Goal: Task Accomplishment & Management: Use online tool/utility

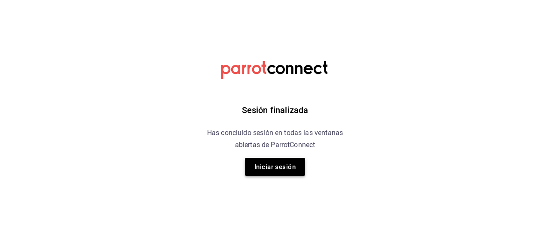
click at [272, 167] on button "Iniciar sesión" at bounding box center [275, 167] width 60 height 18
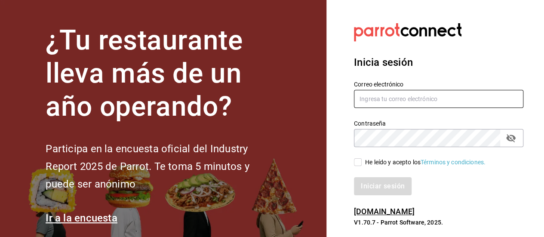
type input "[PERSON_NAME][EMAIL_ADDRESS][PERSON_NAME][DOMAIN_NAME]"
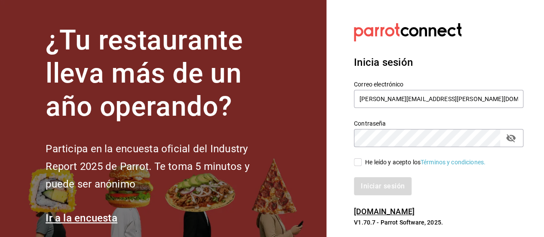
click at [360, 160] on input "He leído y acepto los Términos y condiciones." at bounding box center [358, 162] width 8 height 8
checkbox input "true"
click at [369, 182] on button "Iniciar sesión" at bounding box center [383, 186] width 58 height 18
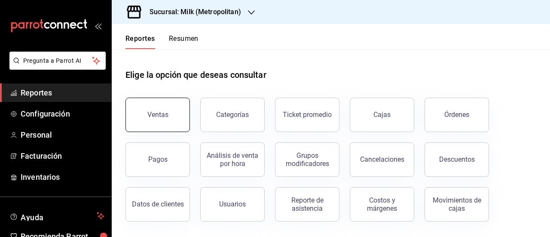
click at [170, 122] on button "Ventas" at bounding box center [158, 115] width 64 height 34
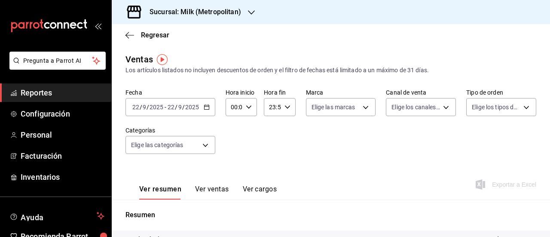
click at [202, 105] on div "2025-09-22 22 / 9 / 2025 - 2025-09-22 22 / 9 / 2025" at bounding box center [171, 107] width 90 height 18
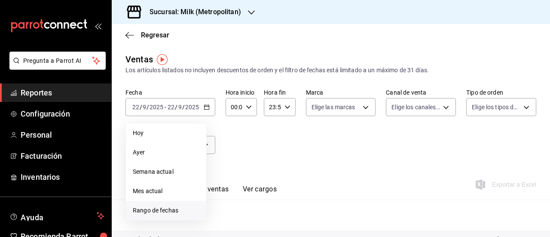
click at [164, 205] on li "Rango de fechas" at bounding box center [166, 210] width 80 height 19
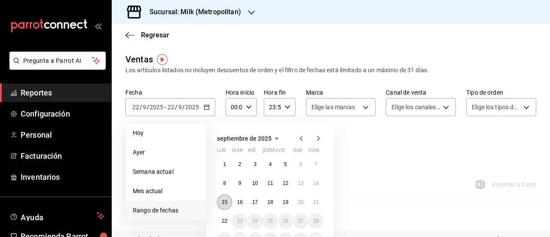
click at [229, 203] on button "15" at bounding box center [224, 201] width 15 height 15
click at [224, 221] on abbr "22" at bounding box center [225, 221] width 6 height 6
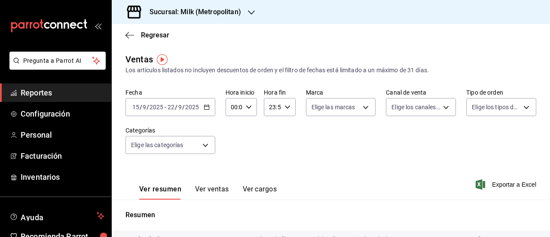
click at [202, 12] on h3 "Sucursal: Milk (Metropolitan)" at bounding box center [192, 12] width 98 height 10
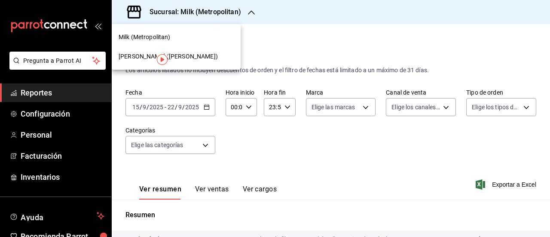
click at [201, 53] on div "Ichikani Sushi (Vasconcelos)" at bounding box center [176, 56] width 115 height 9
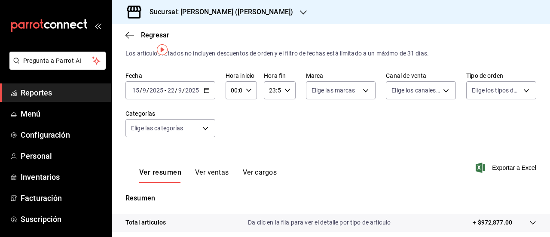
scroll to position [9, 0]
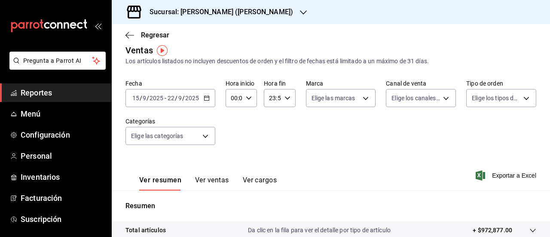
click at [251, 97] on div "00:00 Hora inicio" at bounding box center [241, 98] width 31 height 18
click at [232, 144] on span "05" at bounding box center [233, 145] width 2 height 7
type input "05:00"
click at [286, 95] on div at bounding box center [275, 118] width 550 height 237
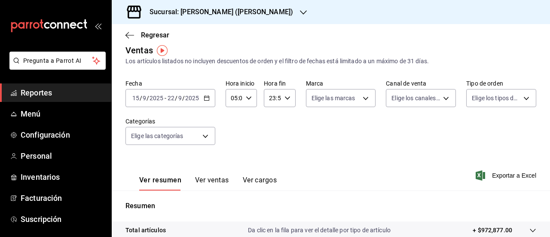
click at [285, 98] on icon "button" at bounding box center [288, 98] width 6 height 6
click at [271, 122] on span "05" at bounding box center [271, 121] width 2 height 7
click at [286, 124] on button "00" at bounding box center [286, 119] width 12 height 17
type input "05:00"
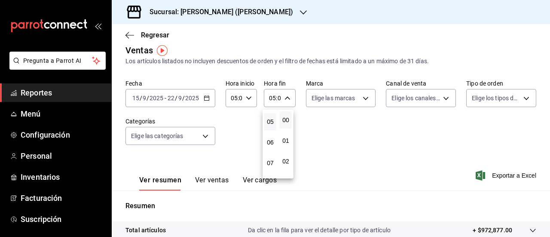
click at [422, 149] on div at bounding box center [275, 118] width 550 height 237
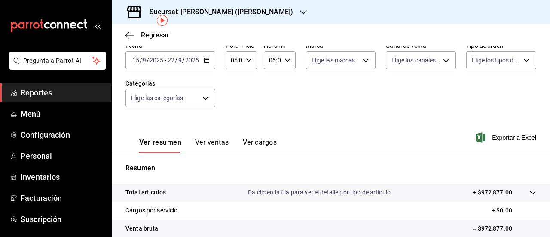
scroll to position [47, 0]
click at [500, 136] on span "Exportar a Excel" at bounding box center [507, 137] width 59 height 10
